Goal: Use online tool/utility: Utilize a website feature to perform a specific function

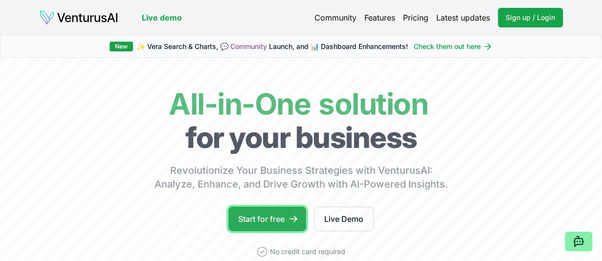
click at [269, 216] on link "Start for free" at bounding box center [268, 219] width 78 height 24
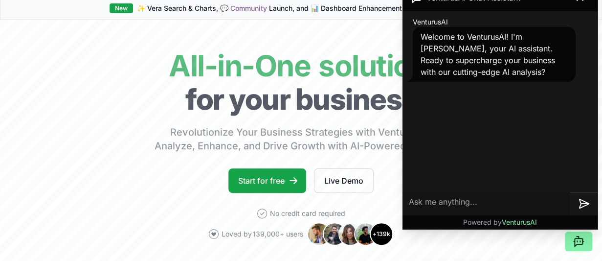
scroll to position [98, 0]
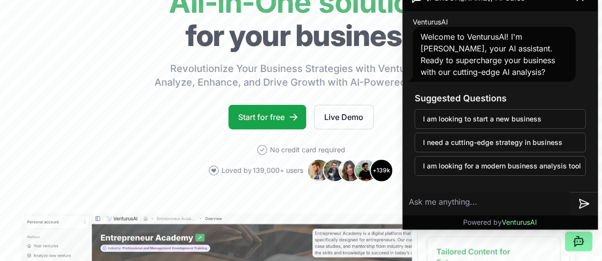
click at [419, 203] on textarea at bounding box center [486, 203] width 167 height 23
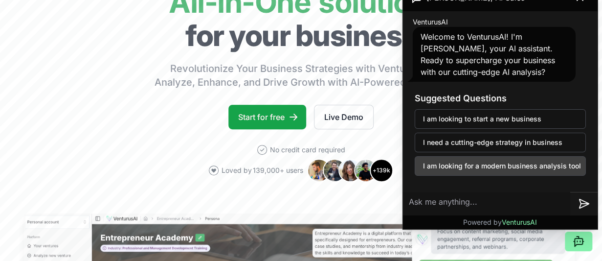
click at [445, 169] on button "I am looking for a modern business analysis tool" at bounding box center [500, 166] width 171 height 20
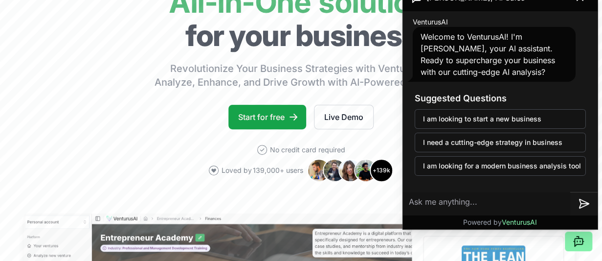
click at [428, 203] on textarea at bounding box center [486, 203] width 167 height 23
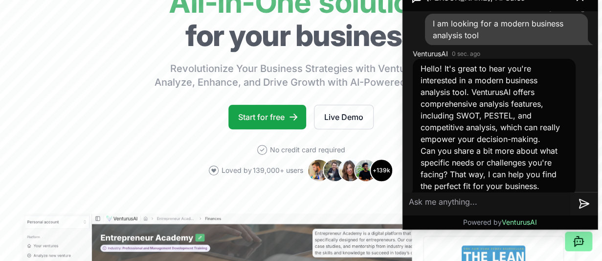
scroll to position [91, 0]
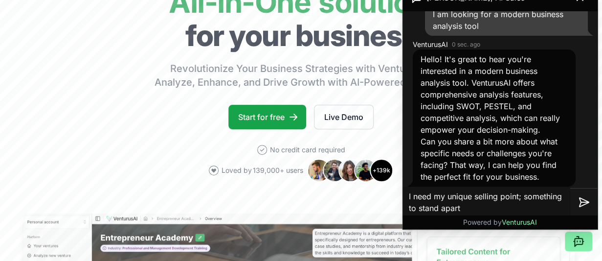
type textarea "I need my unique selling point; something to stand apart."
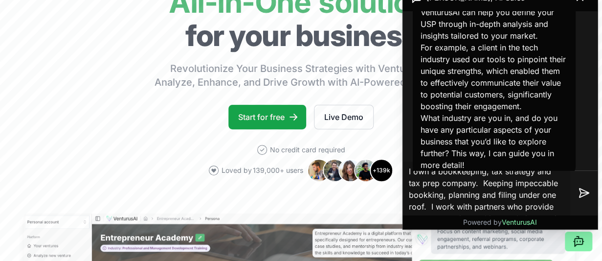
scroll to position [10, 0]
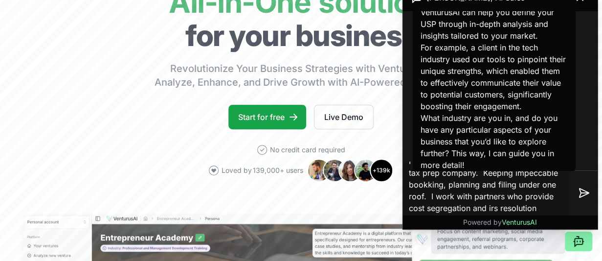
type textarea "I own a bookkeeping, tax strategy and tax prep company. Keeping impeccable book…"
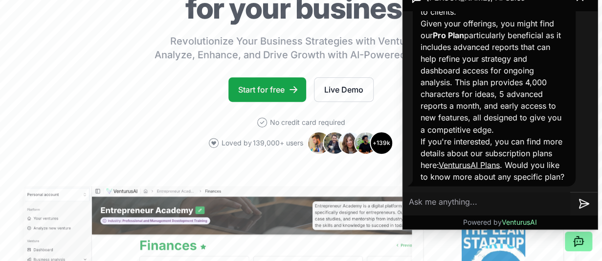
scroll to position [147, 0]
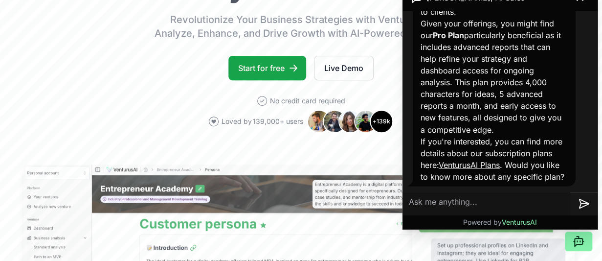
click at [495, 160] on link "VenturusAI Plans" at bounding box center [469, 165] width 61 height 10
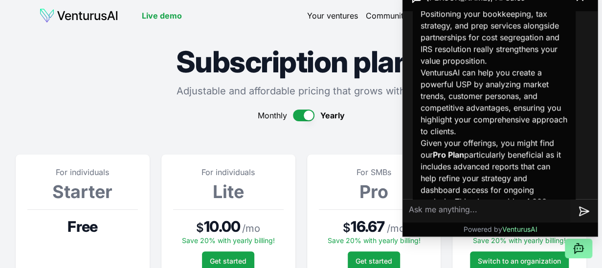
click at [308, 119] on button "button" at bounding box center [304, 116] width 22 height 12
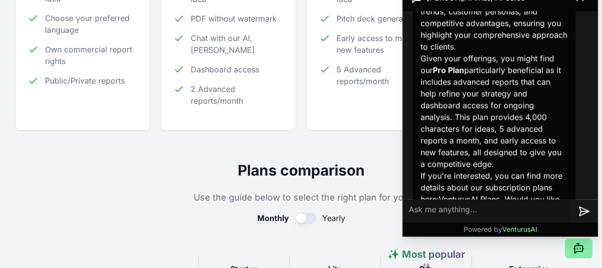
scroll to position [816, 0]
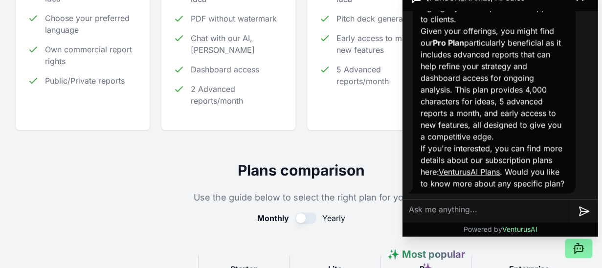
click at [448, 209] on textarea at bounding box center [486, 211] width 167 height 23
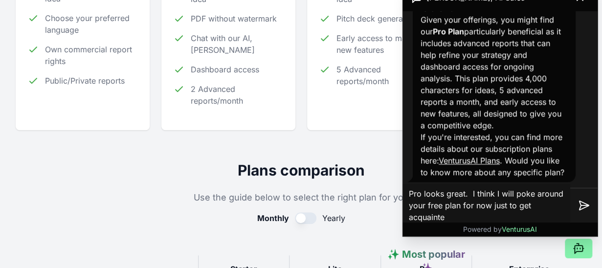
type textarea "Pro looks great. I think I will poke around your free plan for now just to get …"
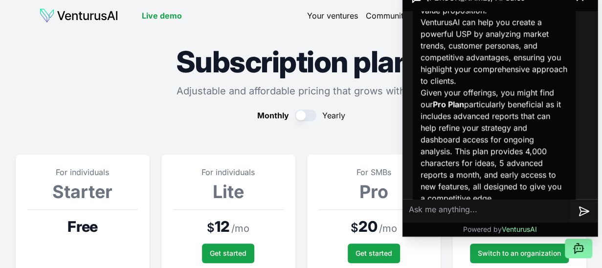
scroll to position [507, 0]
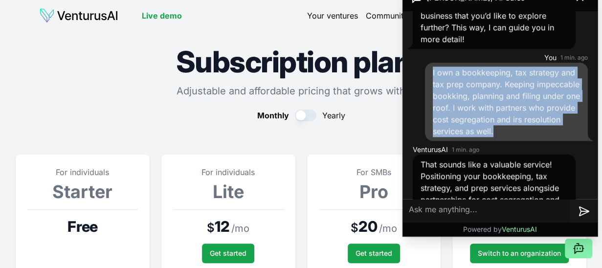
drag, startPoint x: 499, startPoint y: 154, endPoint x: 431, endPoint y: 83, distance: 98.3
click at [431, 83] on div "I own a bookkeeping, tax strategy and tax prep company. Keeping impeccable book…" at bounding box center [506, 102] width 163 height 78
copy span "I own a bookkeeping, tax strategy and tax prep company. Keeping impeccable book…"
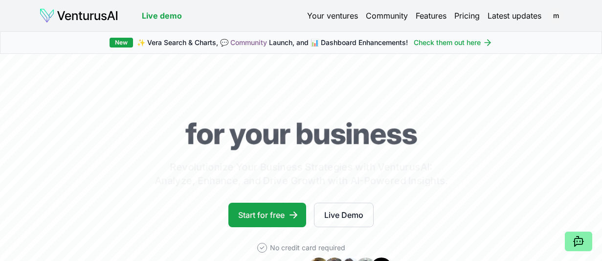
scroll to position [147, 0]
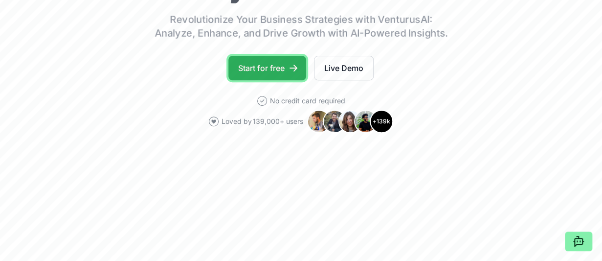
click at [271, 68] on link "Start for free" at bounding box center [268, 68] width 78 height 24
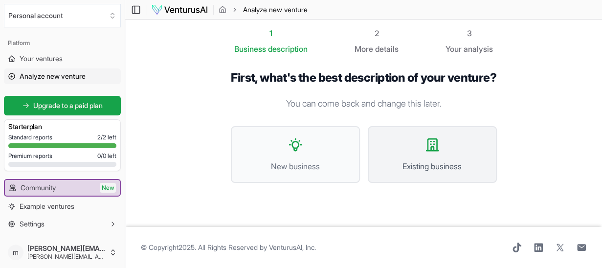
click at [435, 153] on icon at bounding box center [433, 145] width 16 height 16
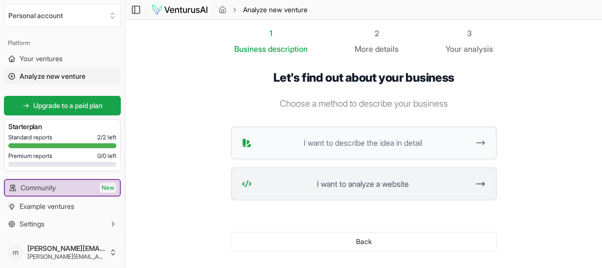
click at [362, 183] on span "I want to analyze a website" at bounding box center [363, 184] width 214 height 12
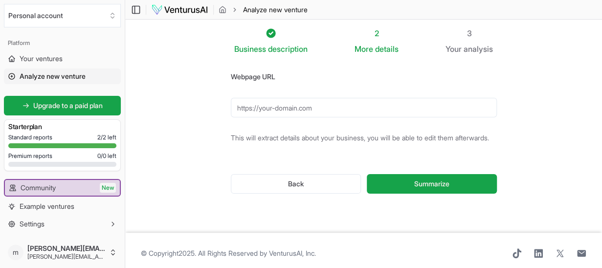
click at [301, 108] on input "Webpage URL" at bounding box center [364, 108] width 266 height 20
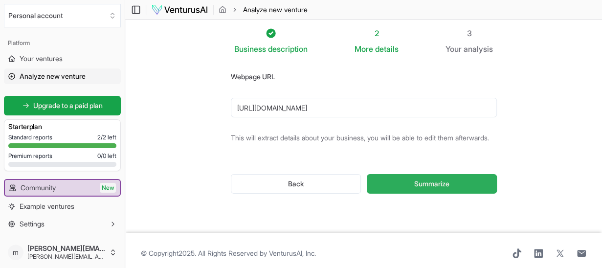
type input "https://www.patriot-tax-strategies.com"
click at [435, 189] on span "Summarize" at bounding box center [431, 184] width 35 height 10
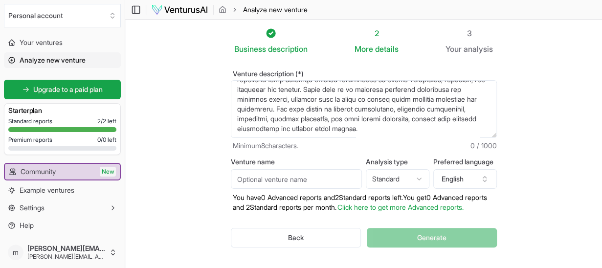
click at [268, 36] on icon at bounding box center [270, 32] width 9 height 9
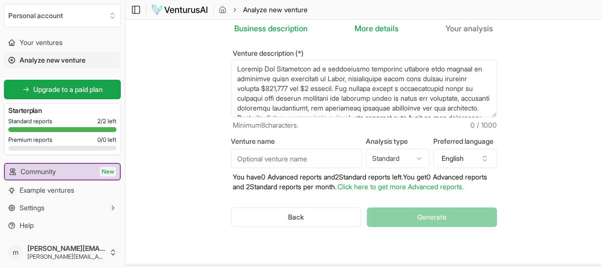
drag, startPoint x: 317, startPoint y: 108, endPoint x: 230, endPoint y: 65, distance: 97.4
click at [230, 65] on div "Venture description (*) Minimum 8 characters. 0 / 1000 Venture name Analysis ty…" at bounding box center [364, 146] width 298 height 224
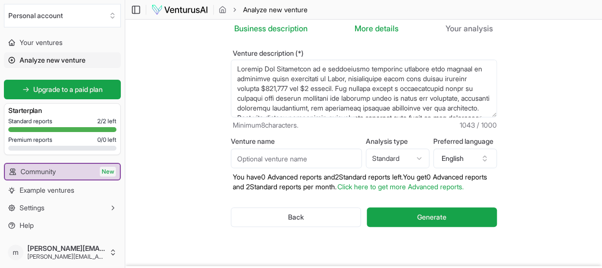
click at [193, 97] on section "Business description 2 More details 3 Your analysis Venture description (*) Min…" at bounding box center [363, 132] width 477 height 267
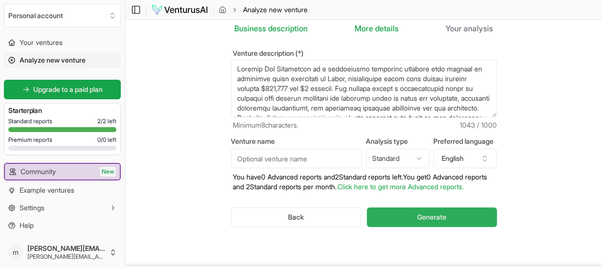
click at [442, 222] on span "Generate" at bounding box center [431, 217] width 29 height 10
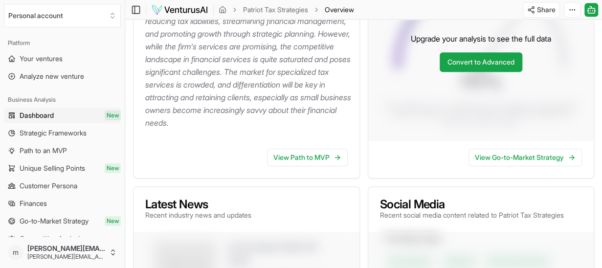
scroll to position [283, 0]
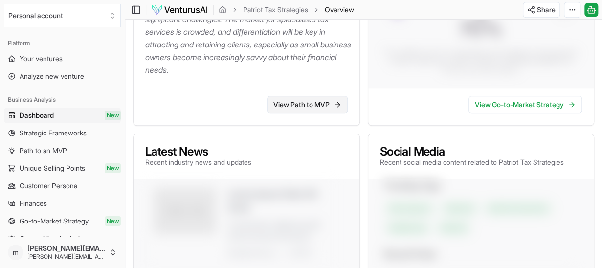
click at [304, 114] on link "View Path to MVP" at bounding box center [307, 105] width 81 height 18
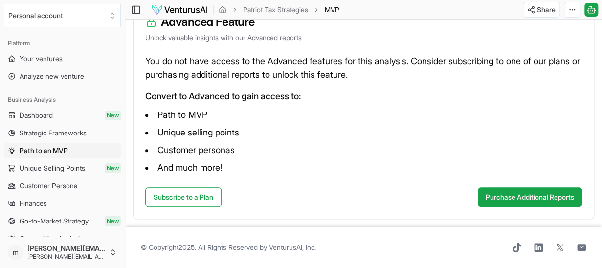
scroll to position [46, 0]
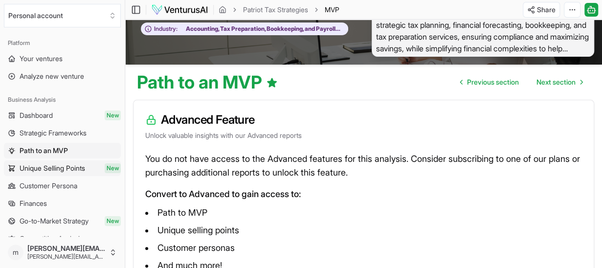
click at [58, 169] on span "Unique Selling Points" at bounding box center [53, 168] width 66 height 10
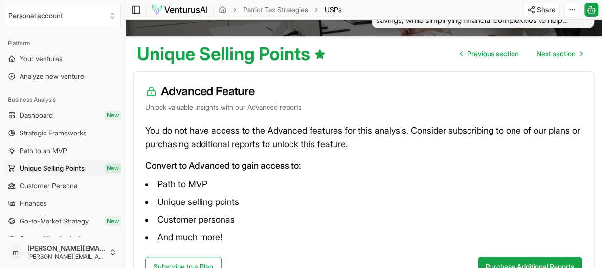
scroll to position [98, 0]
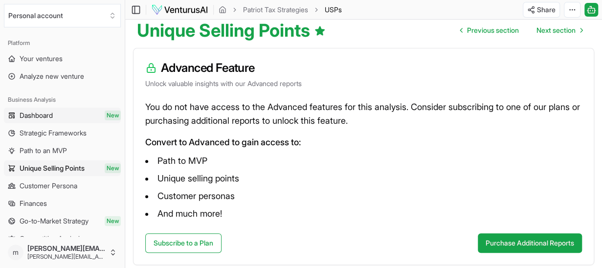
click at [43, 114] on span "Dashboard" at bounding box center [36, 116] width 33 height 10
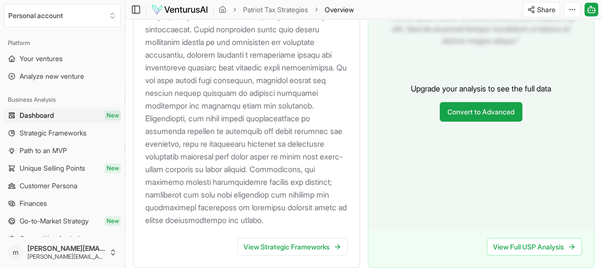
scroll to position [1164, 0]
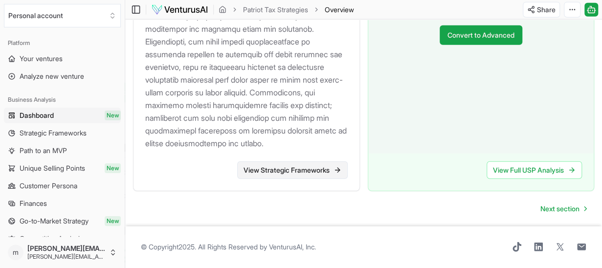
click at [278, 171] on link "View Strategic Frameworks" at bounding box center [292, 170] width 111 height 18
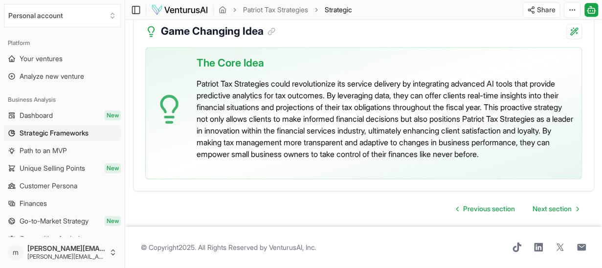
scroll to position [2551, 0]
click at [49, 184] on span "Customer Persona" at bounding box center [49, 186] width 58 height 10
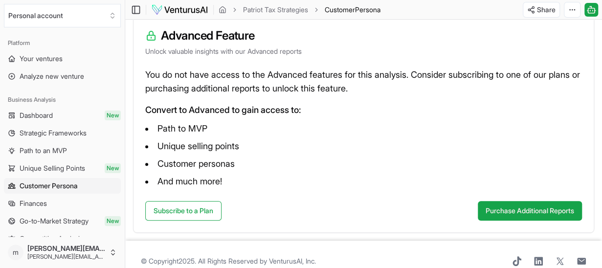
scroll to position [144, 0]
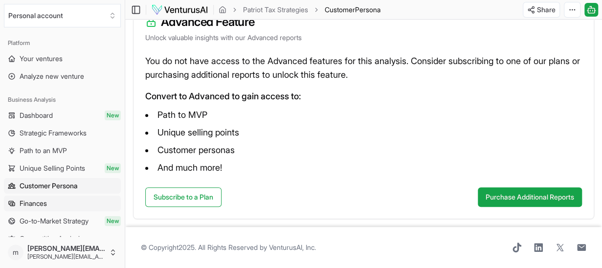
click at [45, 204] on span "Finances" at bounding box center [33, 204] width 27 height 10
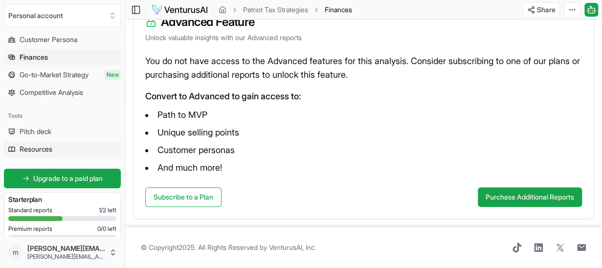
scroll to position [147, 0]
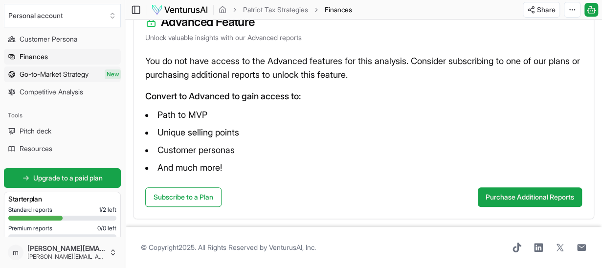
click at [58, 74] on span "Go-to-Market Strategy" at bounding box center [54, 74] width 69 height 10
